Goal: Task Accomplishment & Management: Complete application form

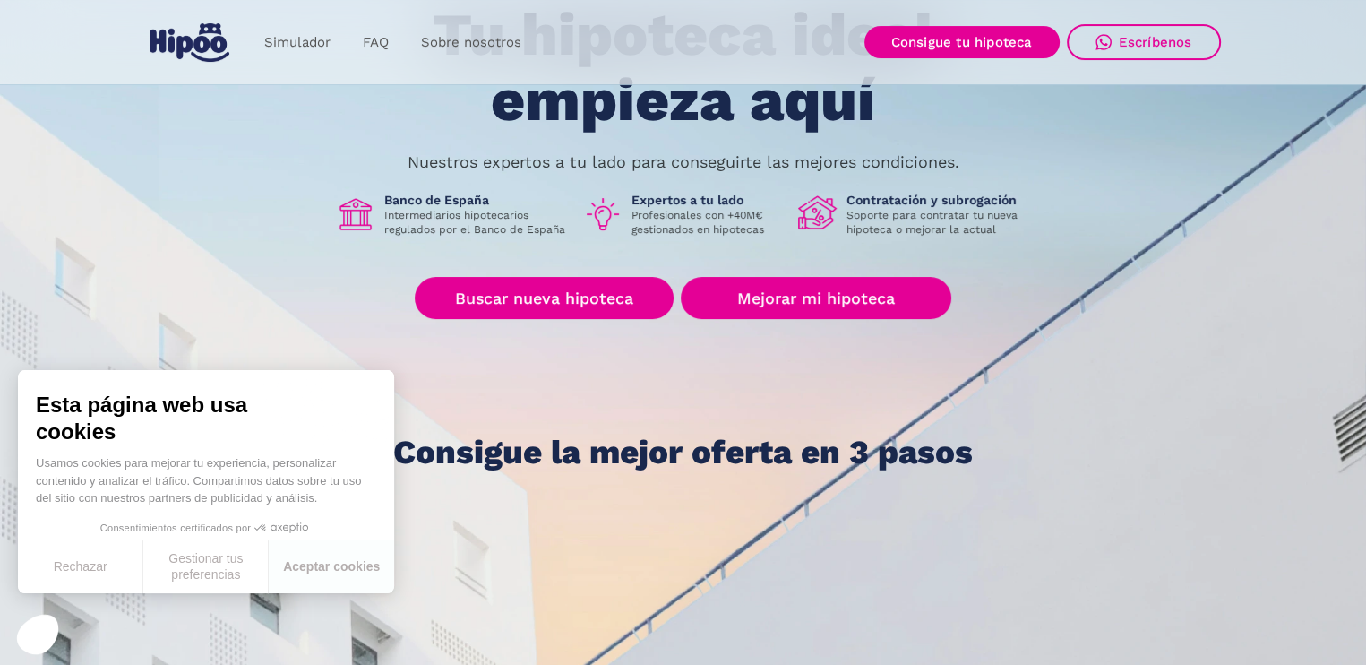
scroll to position [179, 0]
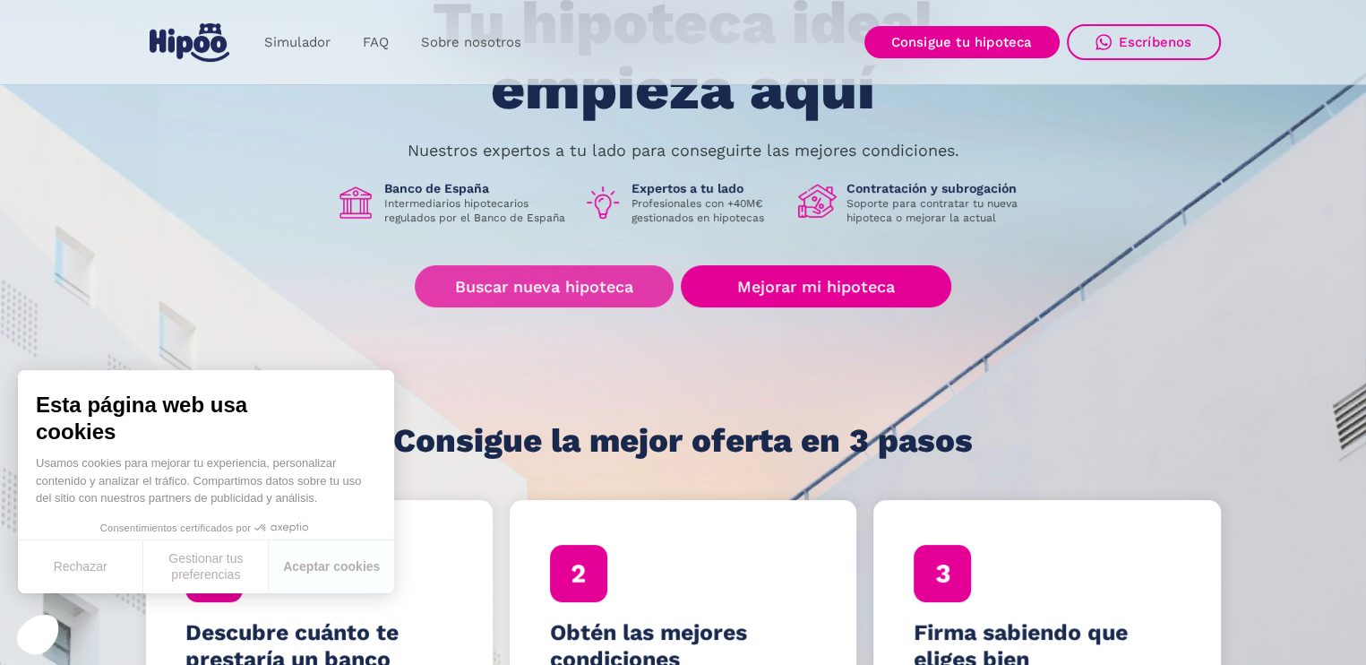
click at [610, 280] on link "Buscar nueva hipoteca" at bounding box center [544, 286] width 259 height 42
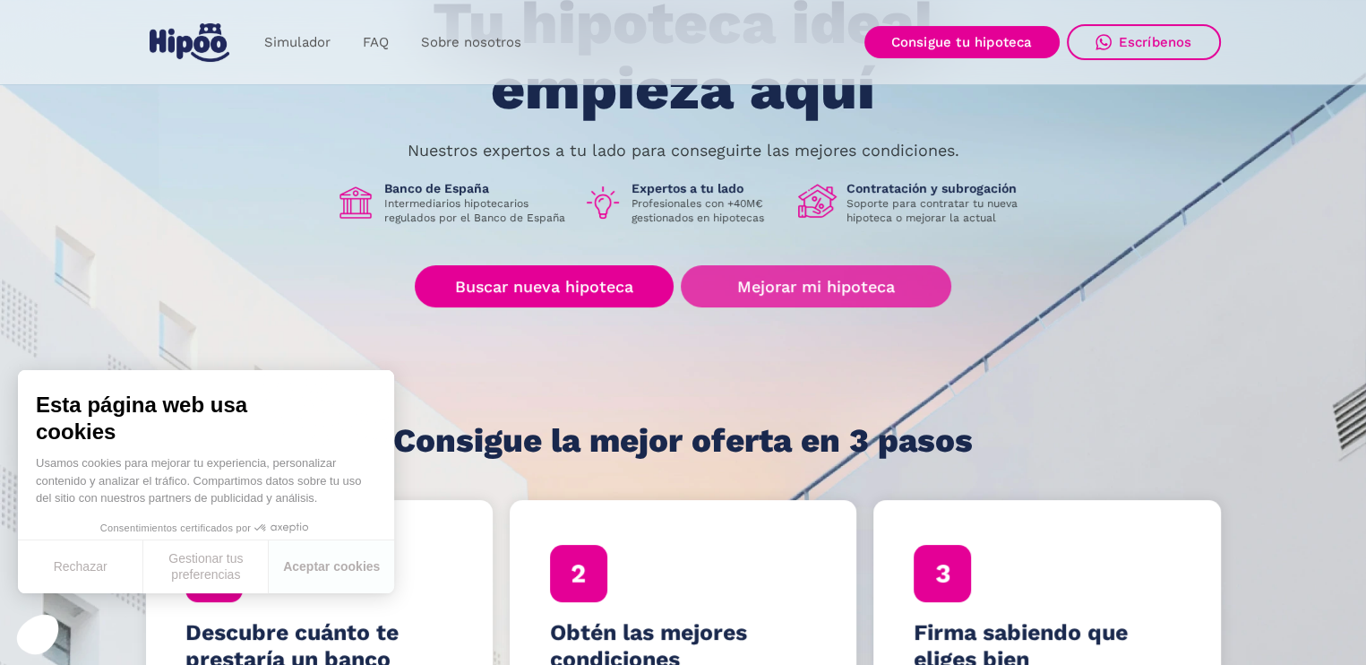
click at [814, 300] on link "Mejorar mi hipoteca" at bounding box center [816, 286] width 270 height 42
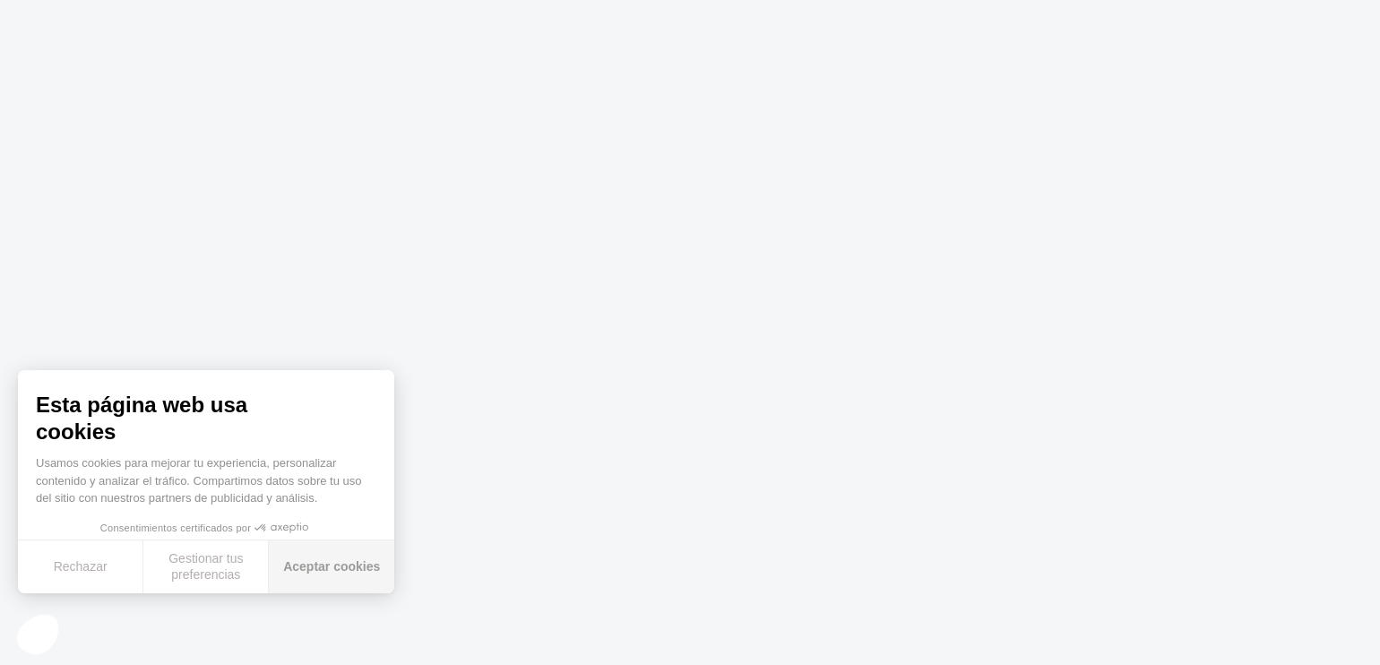
click at [305, 561] on button "Aceptar cookies" at bounding box center [331, 566] width 125 height 53
